Goal: Check status

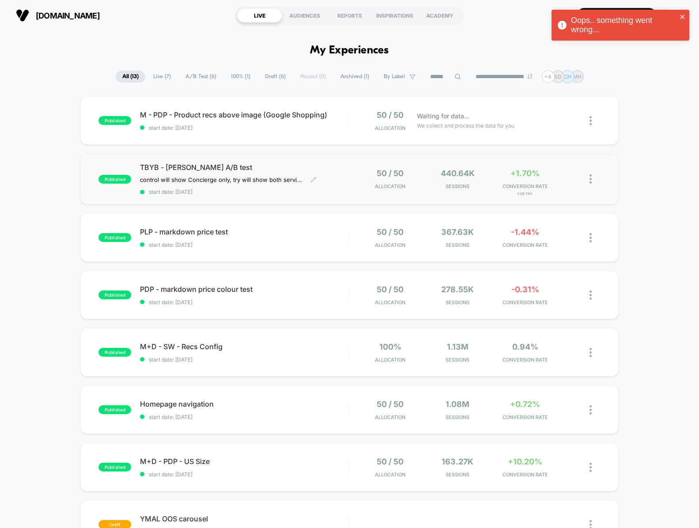
click at [347, 179] on div "TBYB - [PERSON_NAME] A/B test control will show Concierge only, try will show b…" at bounding box center [244, 179] width 209 height 32
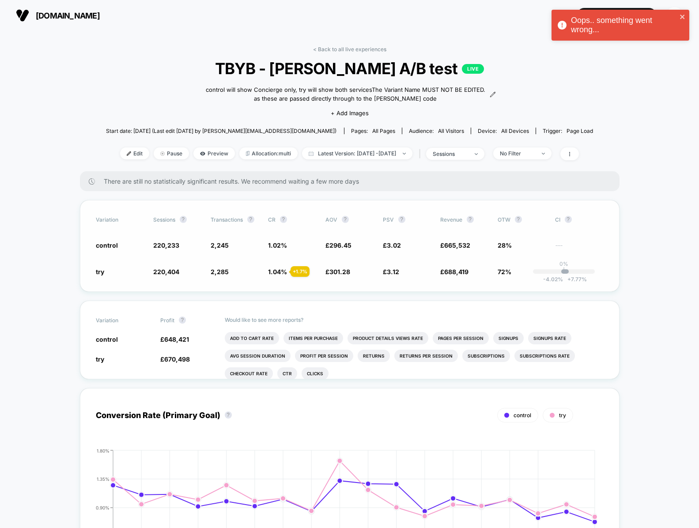
scroll to position [68, 0]
